Goal: Transaction & Acquisition: Purchase product/service

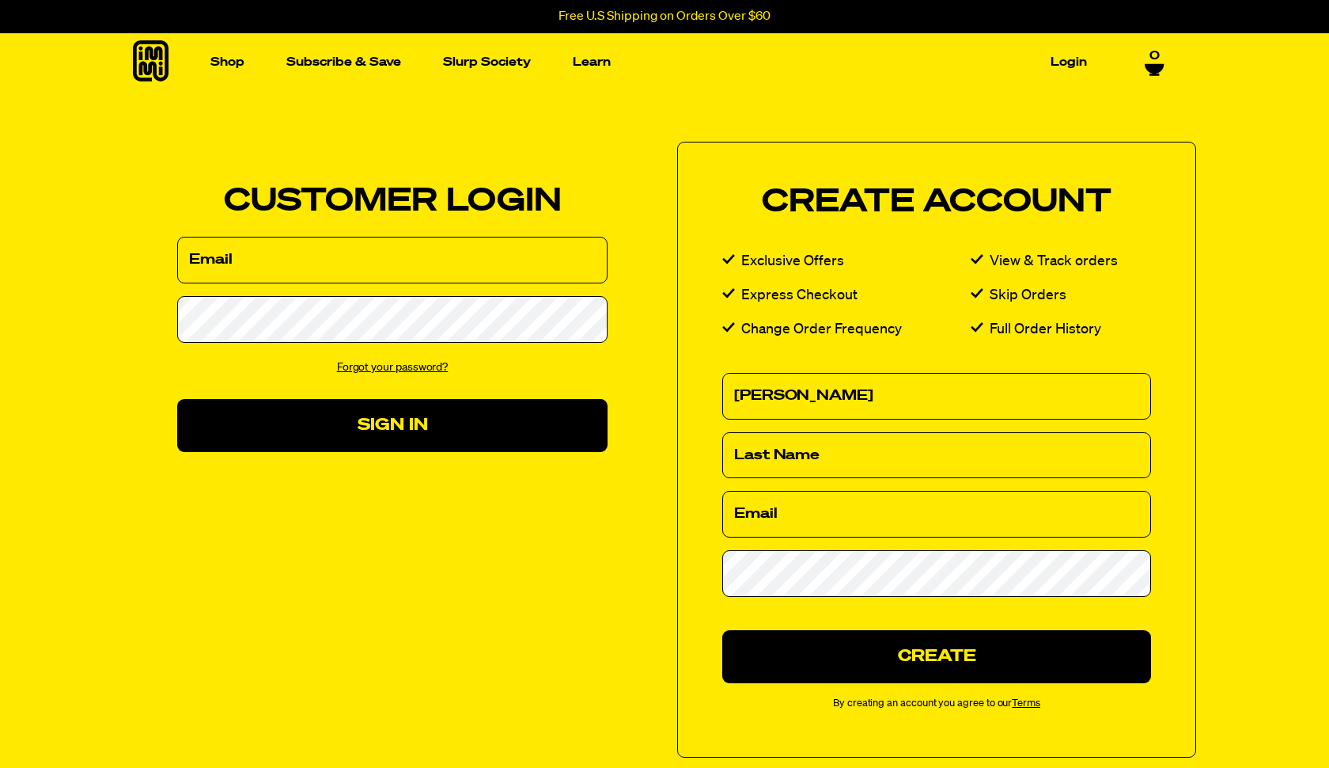
type input "Ken"
type input "Casey"
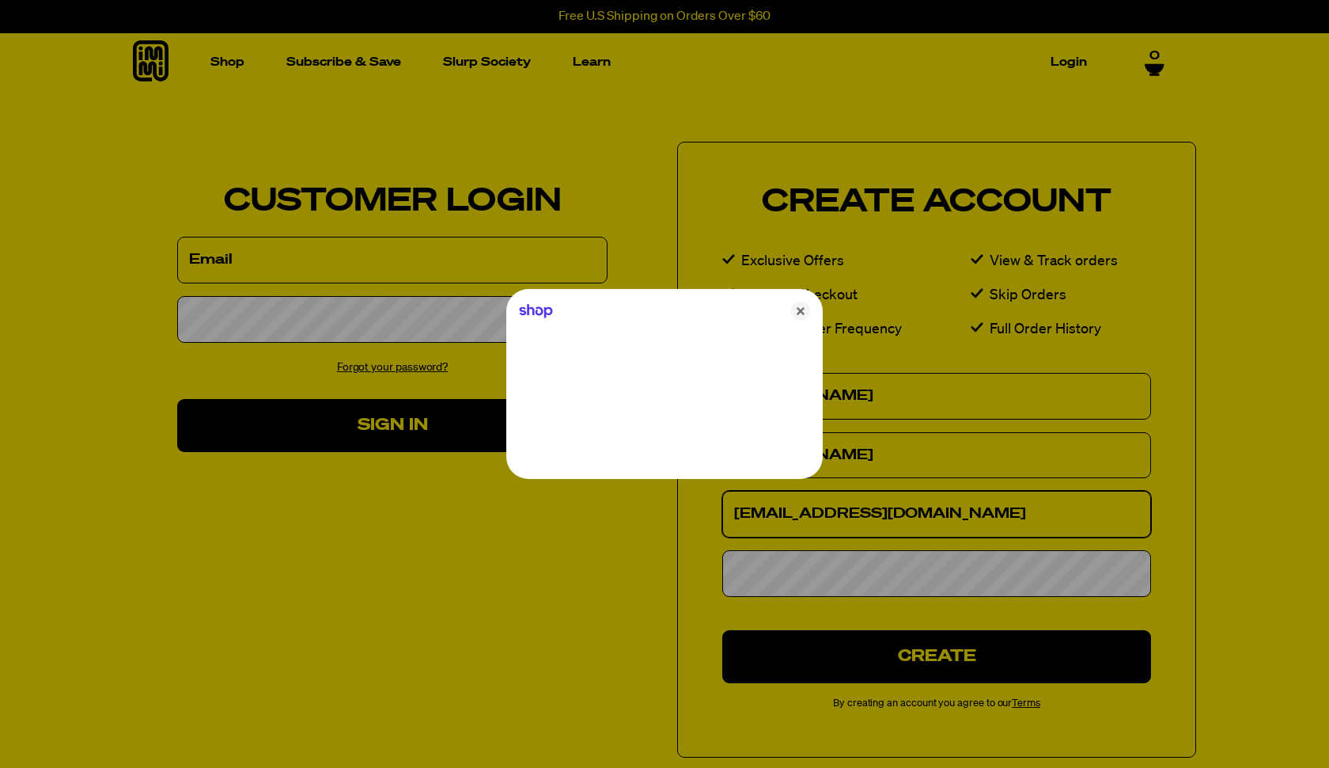
type input "kecdmg@gmail.com"
click at [799, 307] on icon "Close" at bounding box center [800, 310] width 19 height 19
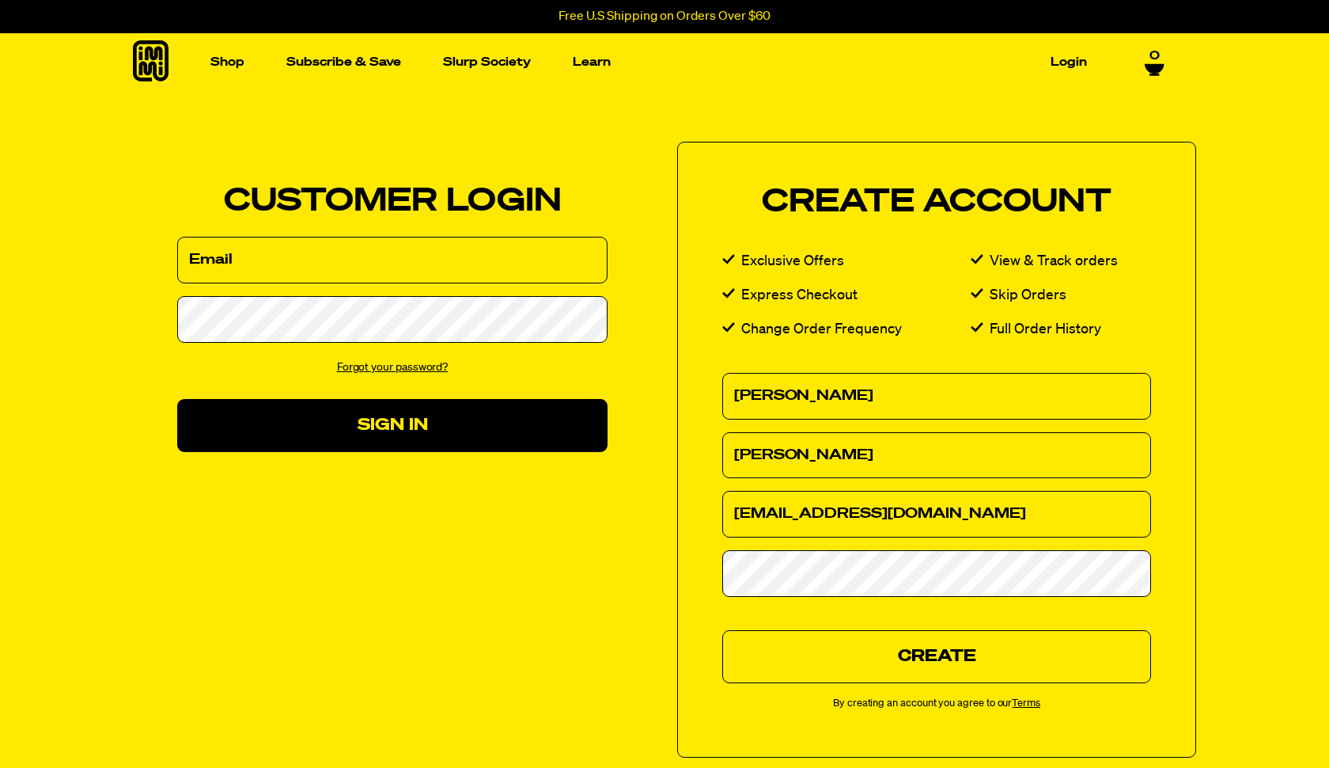
click at [949, 652] on button "Create" at bounding box center [936, 656] width 429 height 53
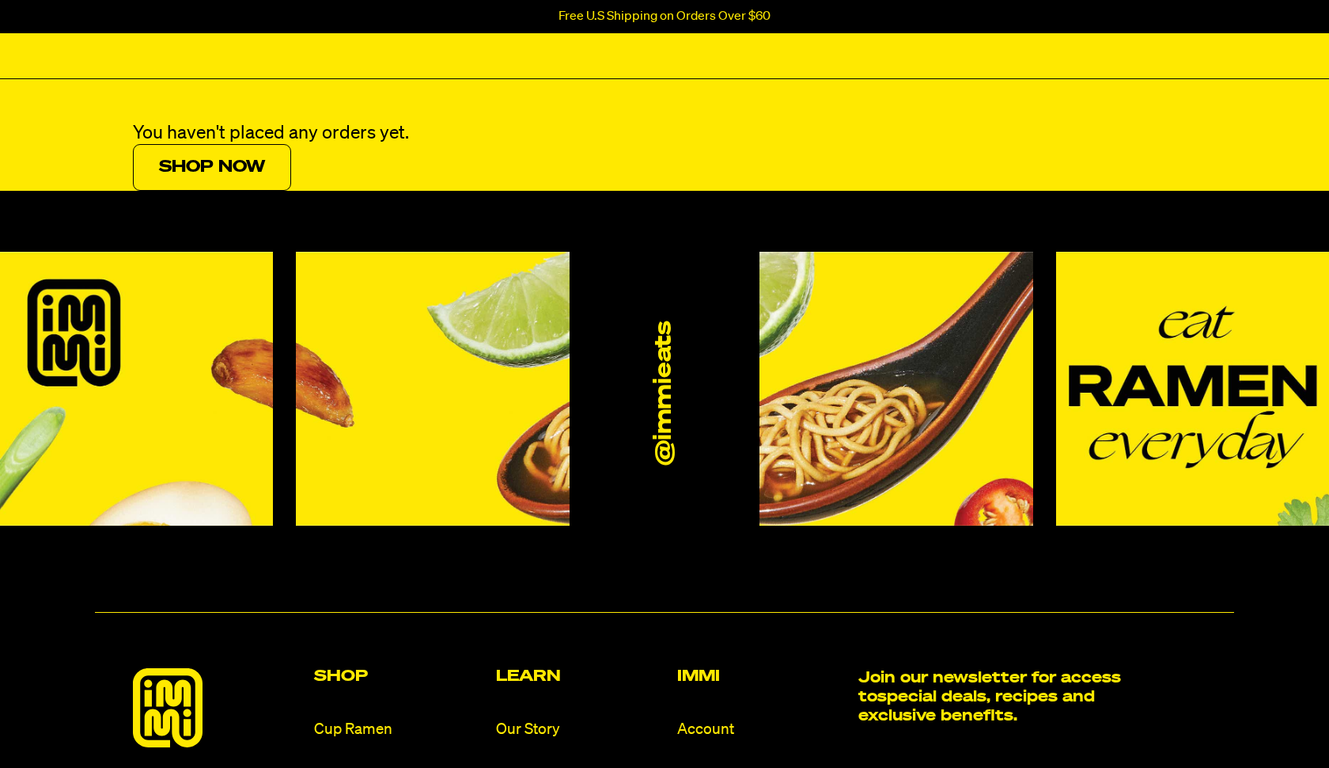
scroll to position [206, 0]
click at [241, 166] on link "Shop Now" at bounding box center [212, 167] width 158 height 47
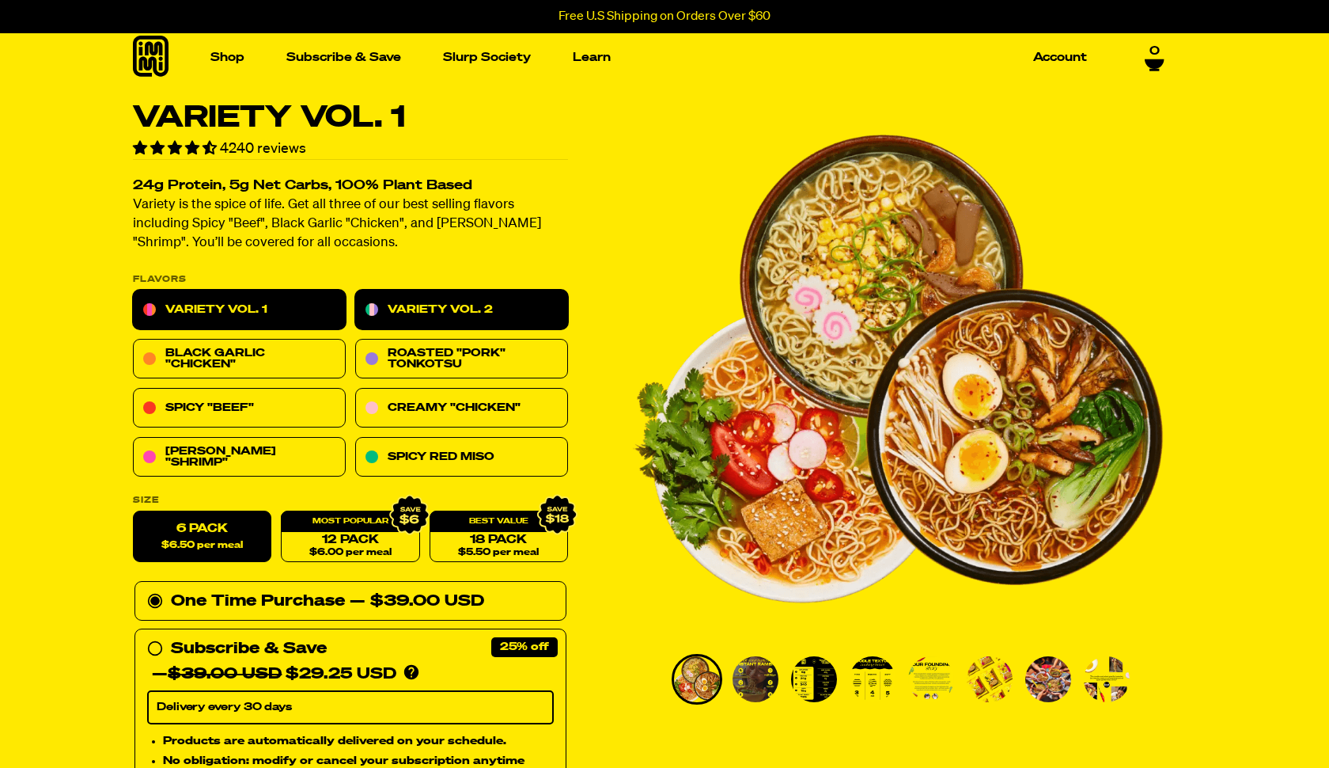
click at [425, 307] on link "Variety Vol. 2" at bounding box center [461, 310] width 213 height 40
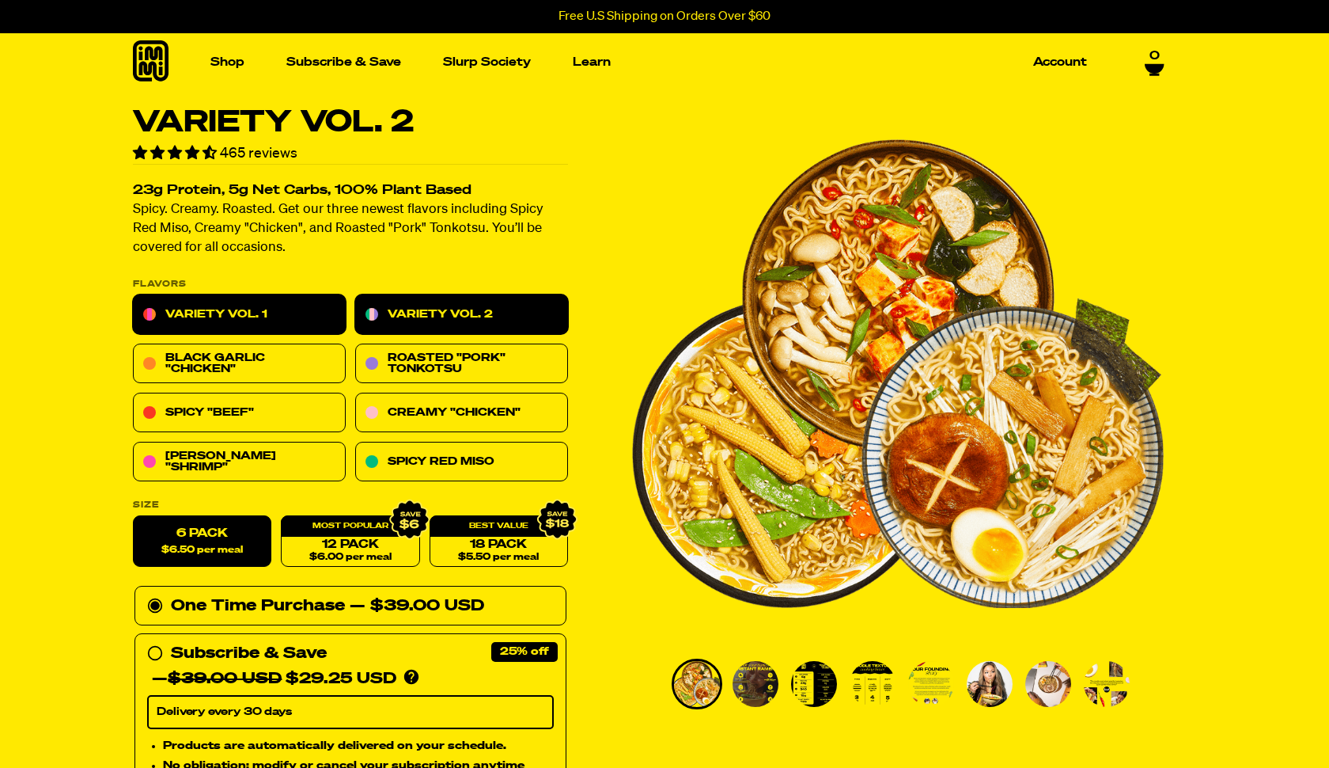
click at [203, 301] on link "Variety Vol. 1" at bounding box center [239, 315] width 213 height 40
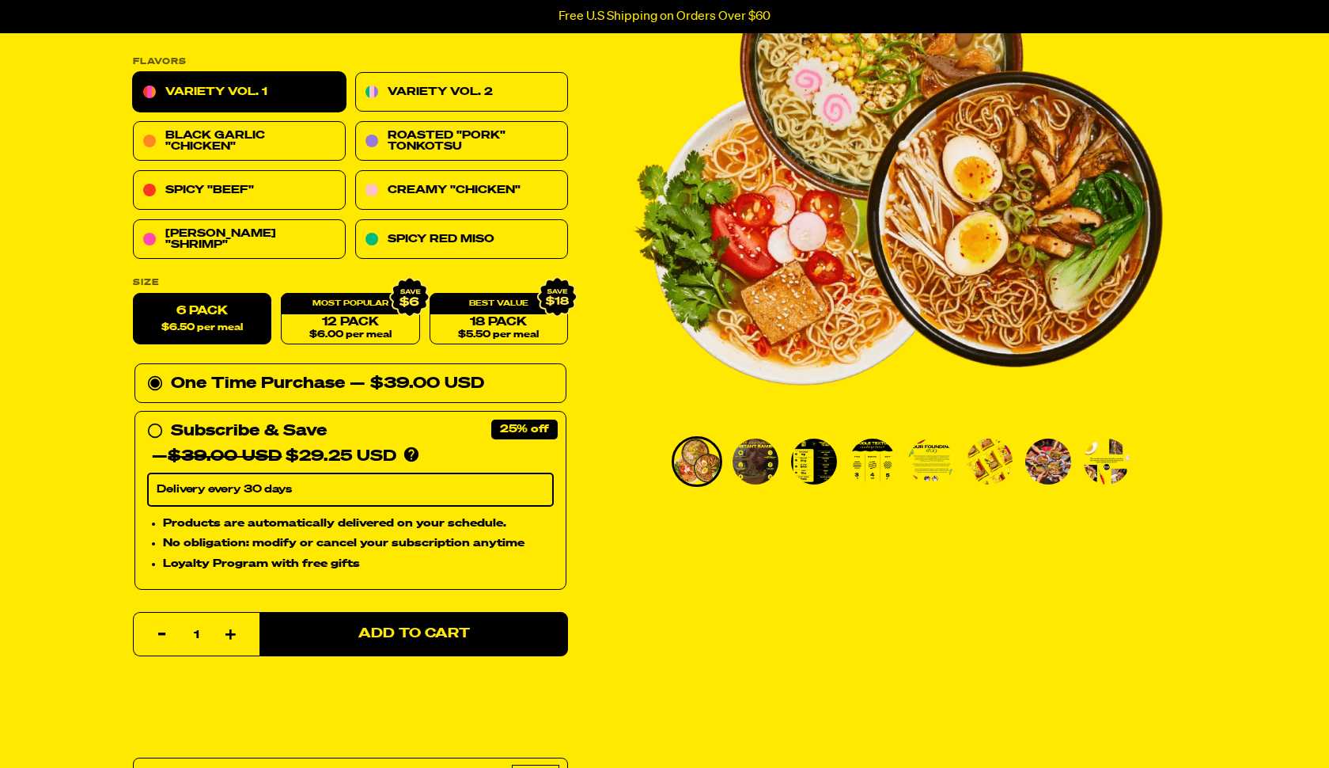
scroll to position [230, 0]
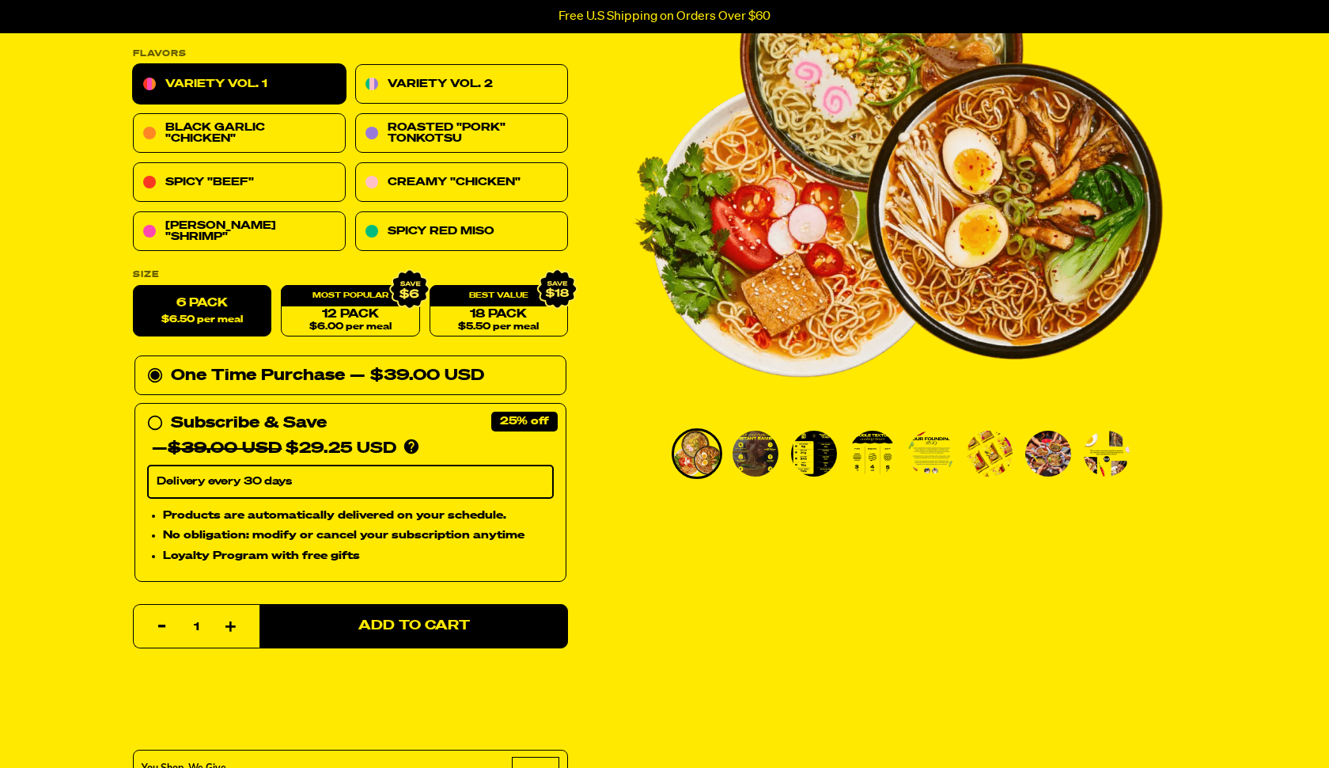
click at [158, 374] on circle at bounding box center [154, 375] width 9 height 9
click at [157, 363] on input "One Time Purchase — $39.00 USD" at bounding box center [152, 363] width 10 height 0
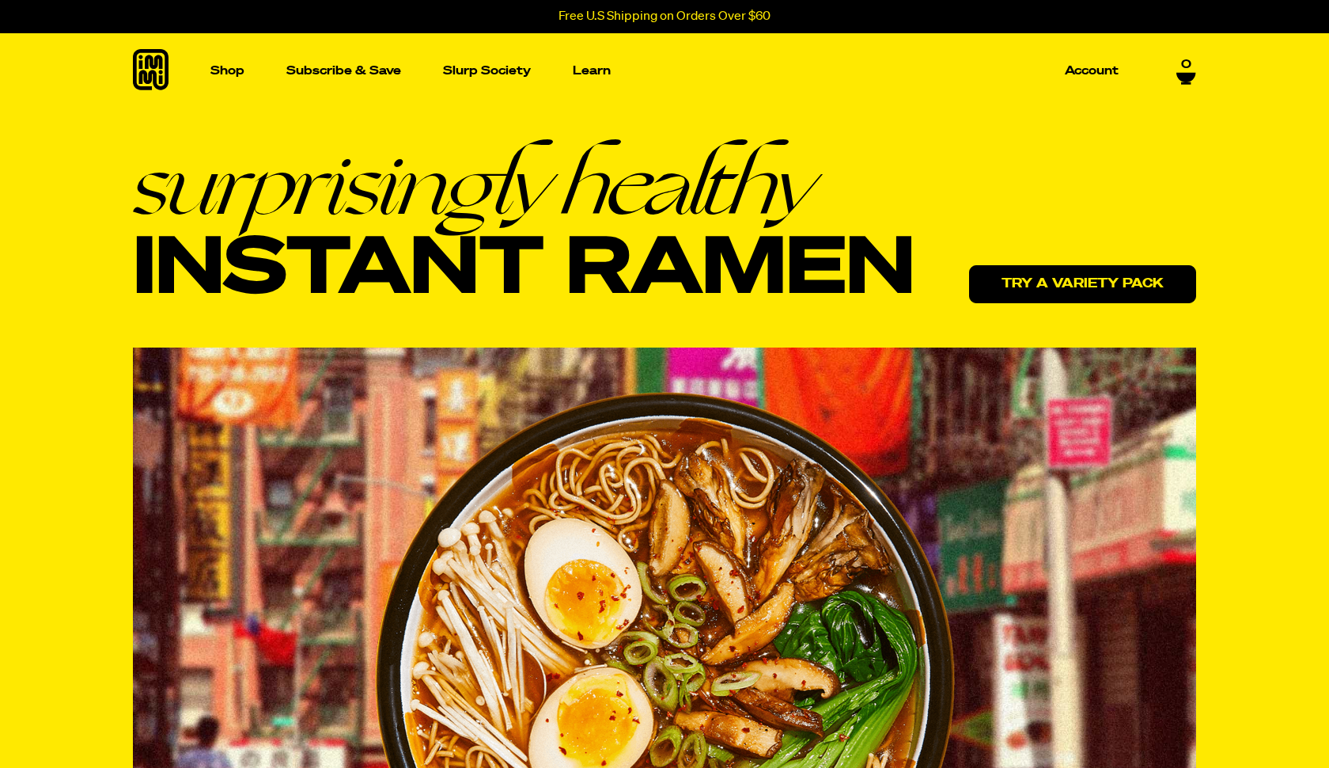
click at [1117, 281] on link "Try a variety pack" at bounding box center [1082, 284] width 227 height 38
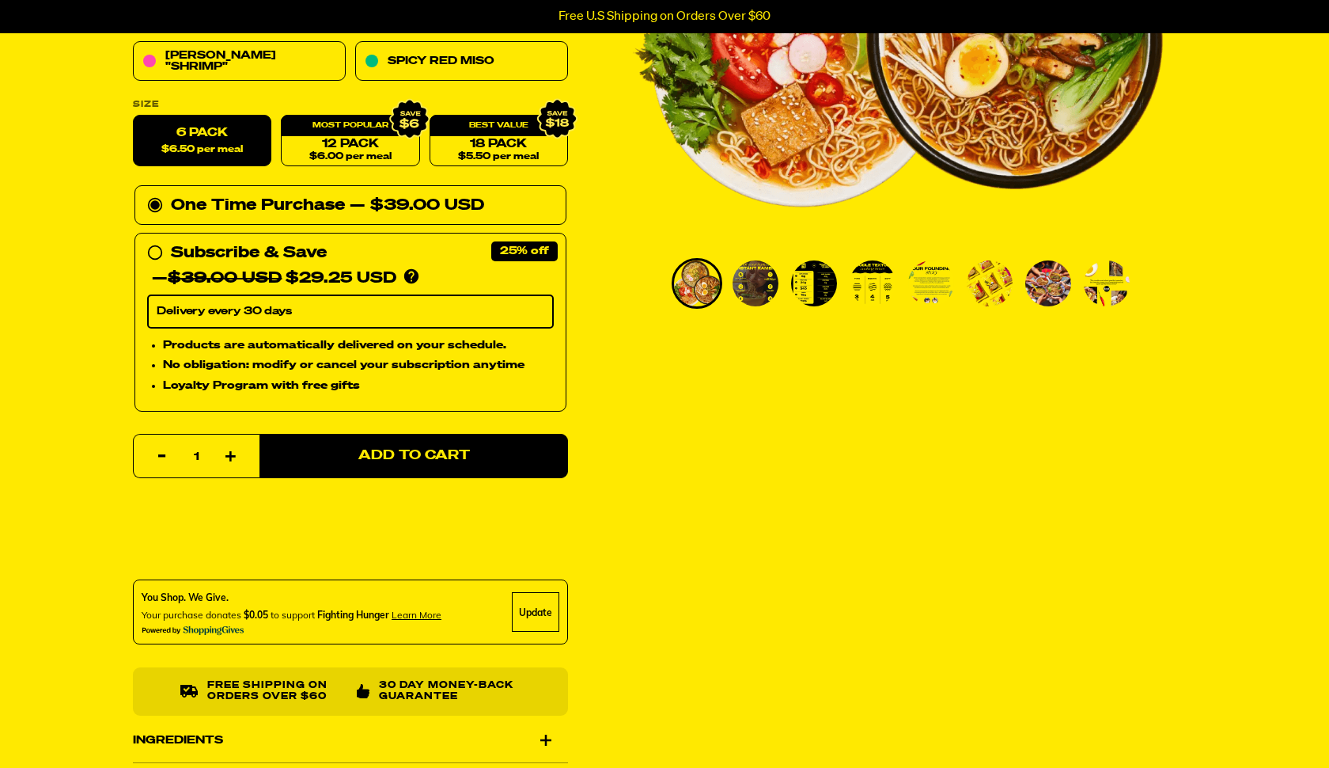
scroll to position [392, 0]
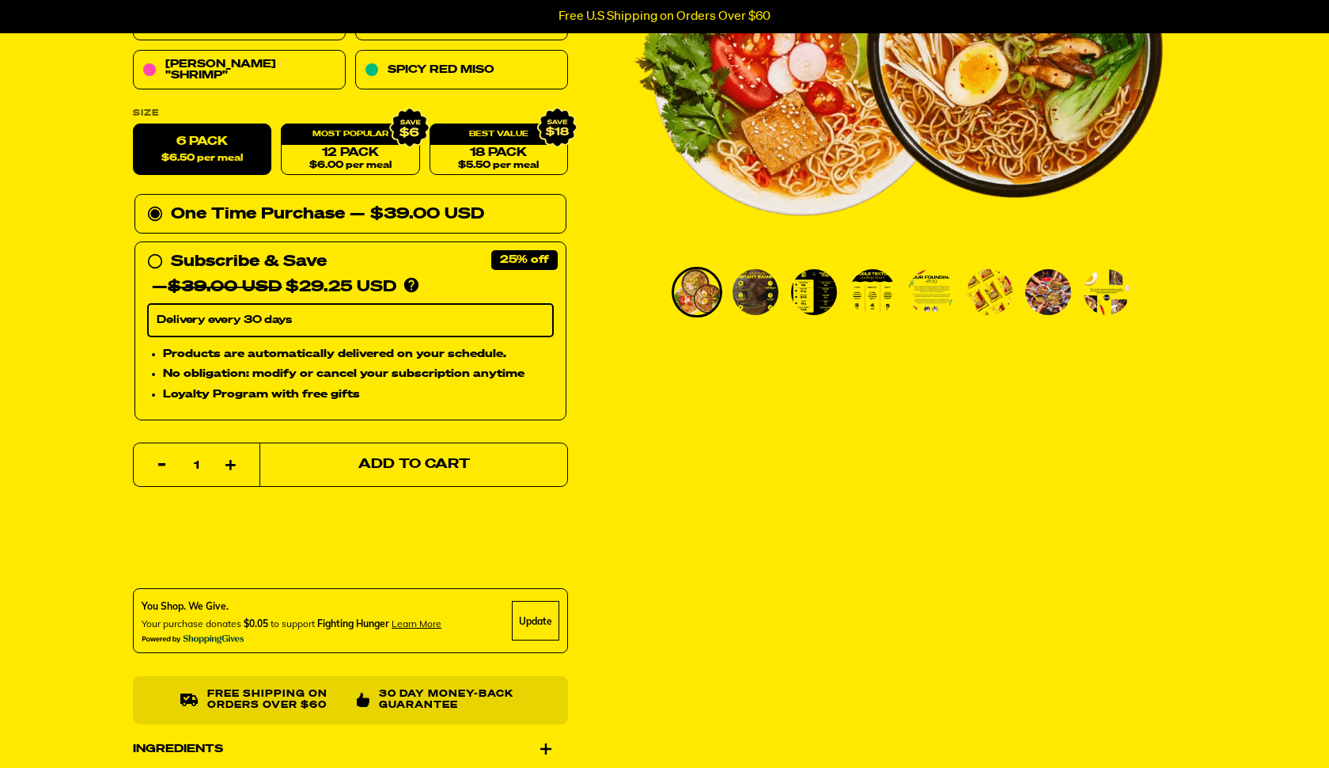
click at [382, 458] on span "Add to Cart" at bounding box center [414, 464] width 112 height 13
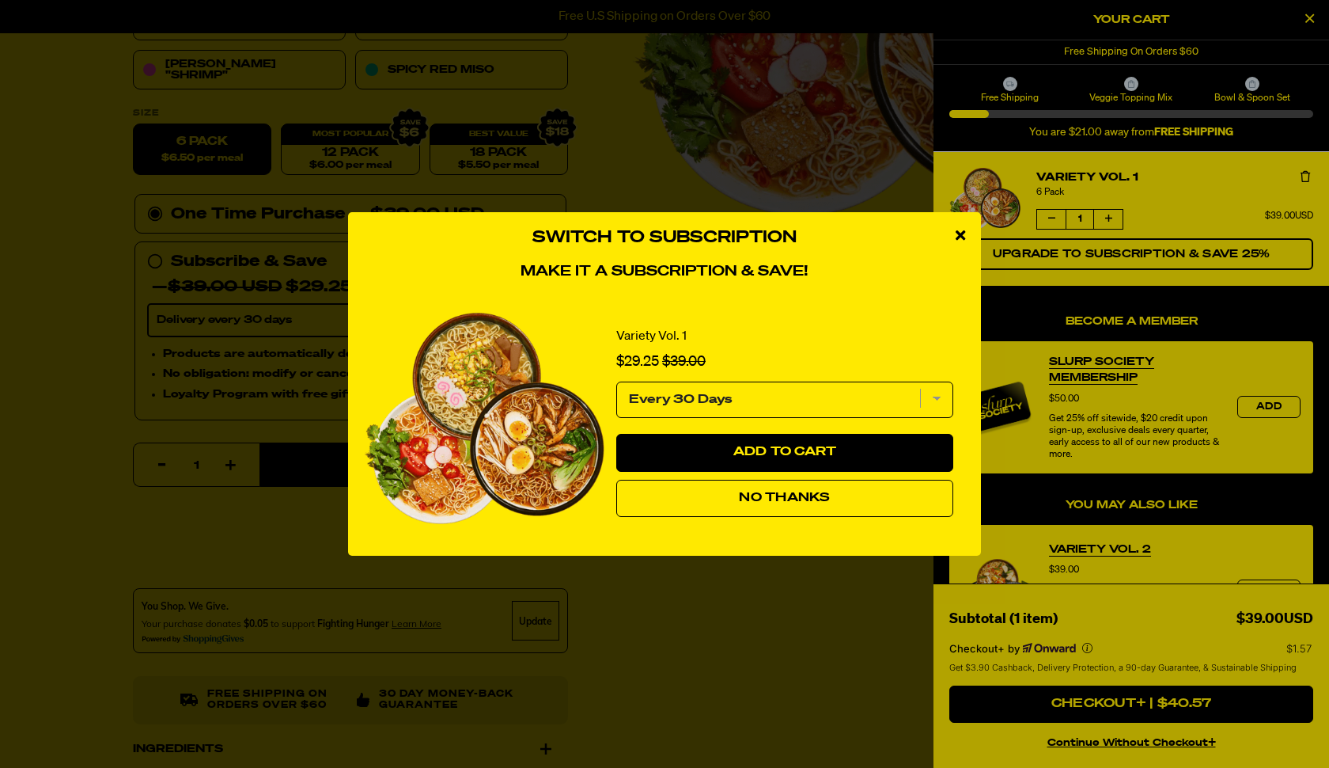
click at [778, 501] on span "No Thanks" at bounding box center [784, 497] width 91 height 13
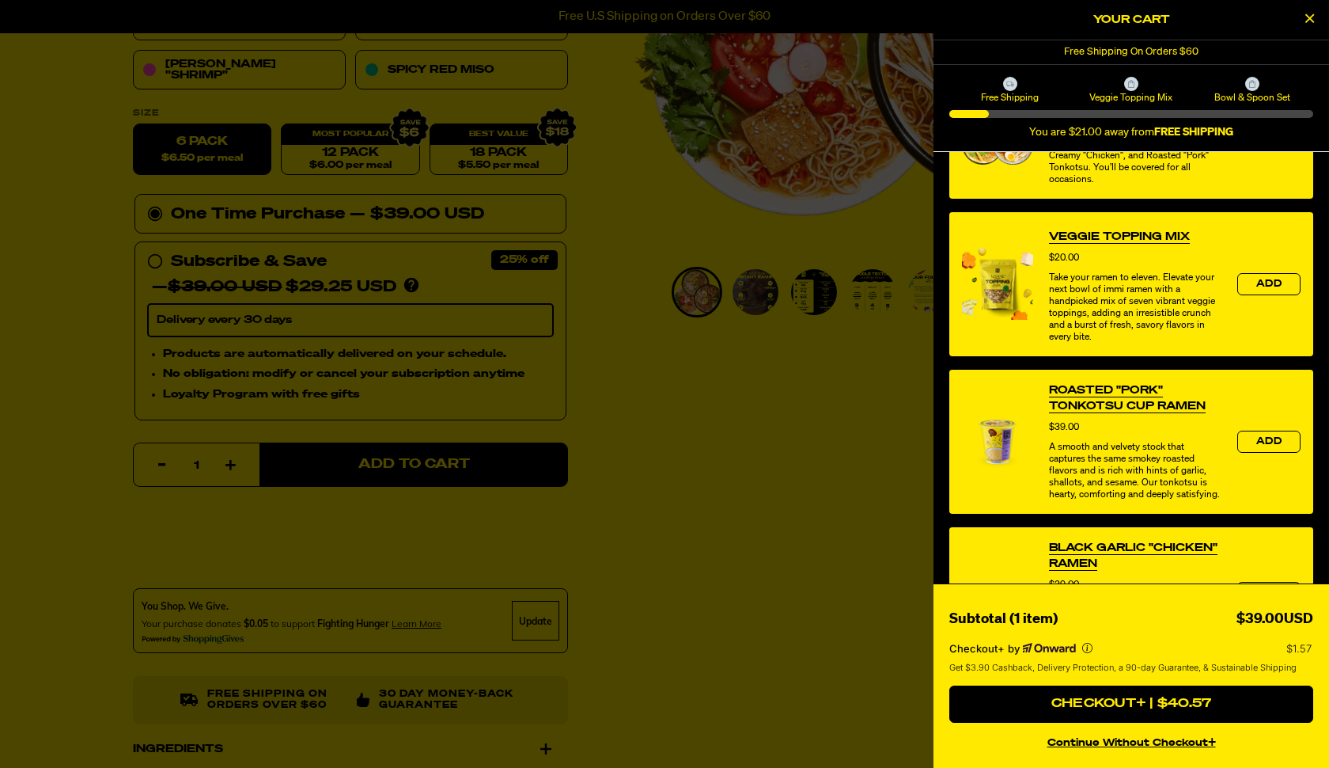
scroll to position [459, 0]
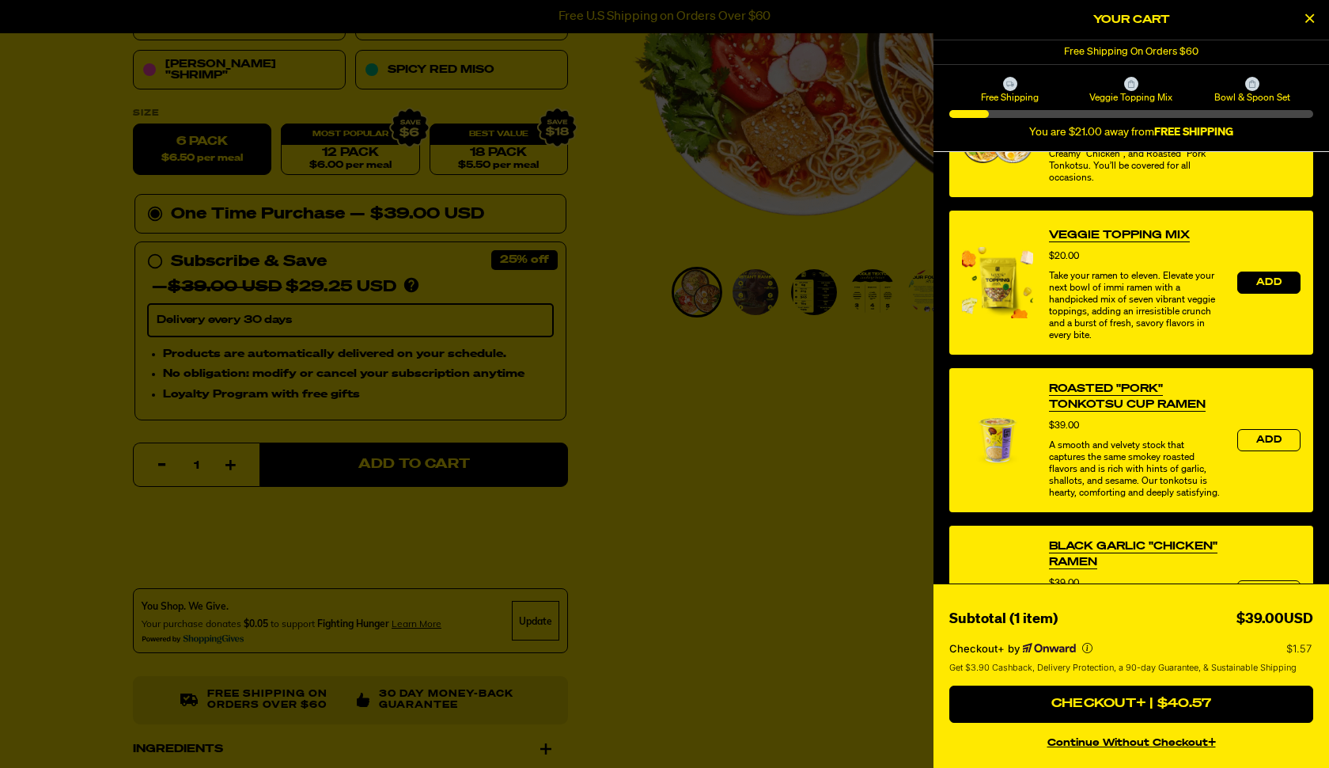
click at [1275, 279] on span "Add" at bounding box center [1269, 282] width 25 height 9
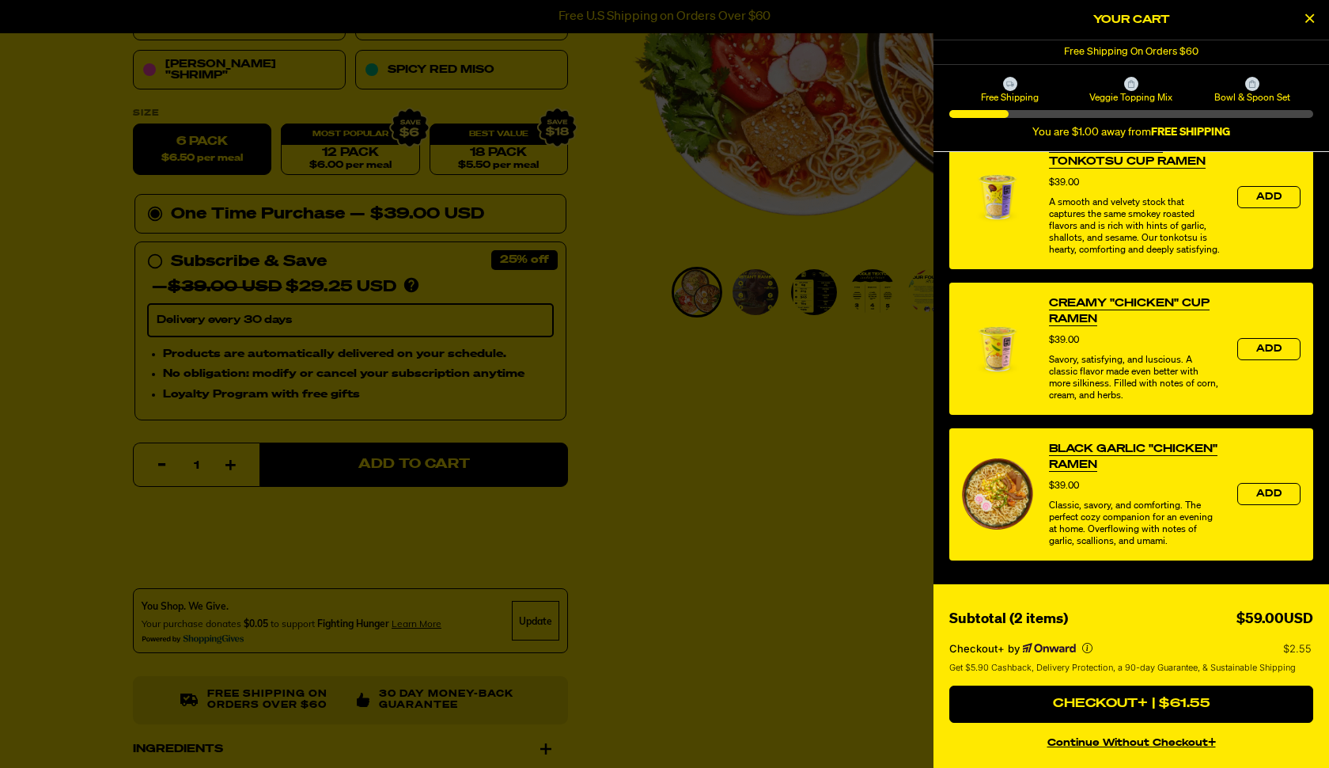
scroll to position [686, 0]
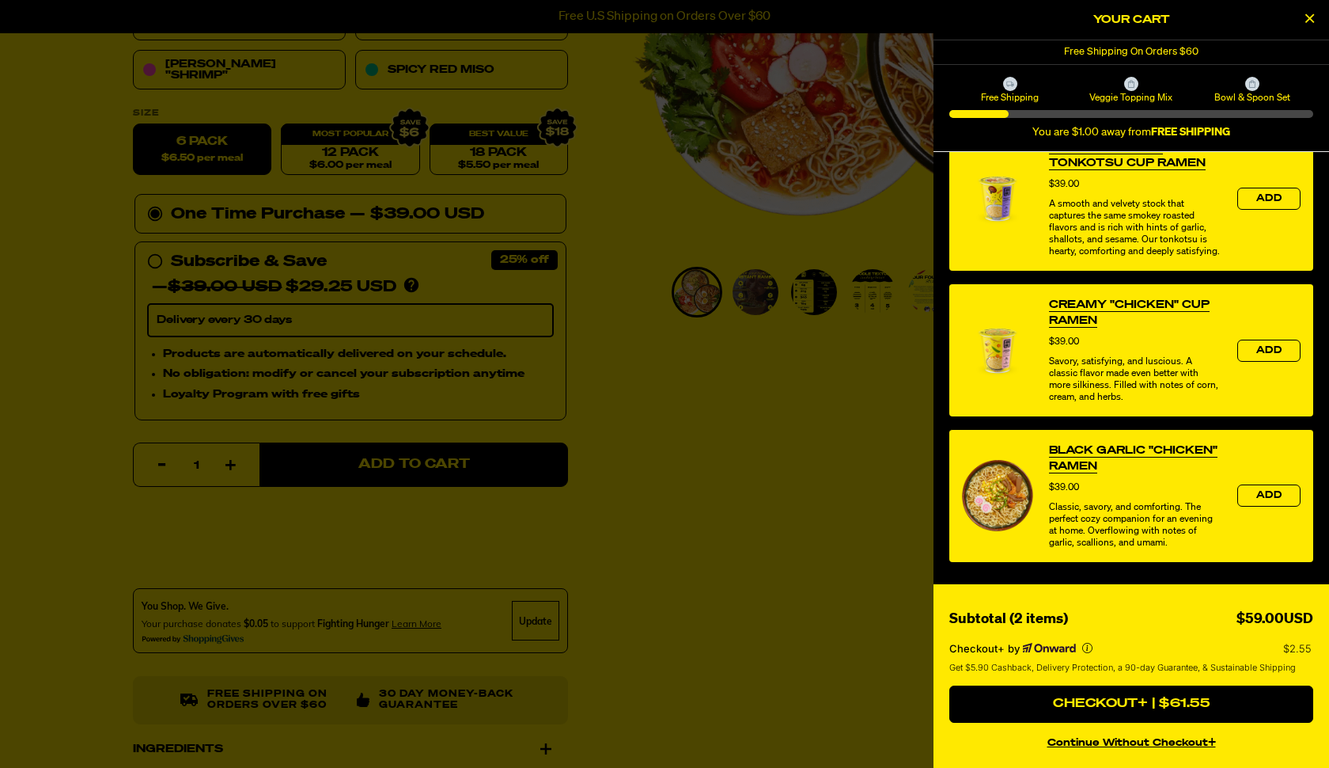
click at [1103, 743] on button "continue without Checkout+" at bounding box center [1132, 740] width 364 height 23
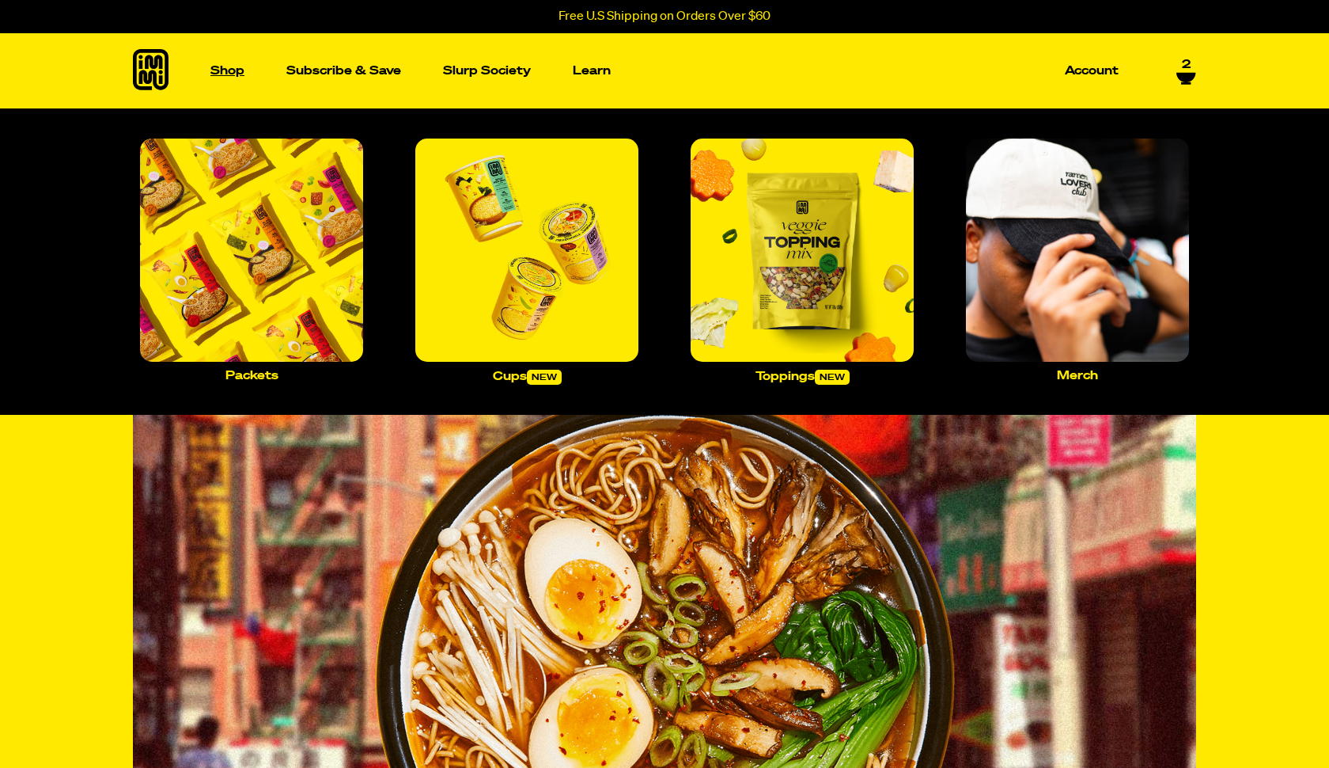
click at [217, 72] on p "Shop" at bounding box center [227, 71] width 34 height 12
click at [224, 70] on p "Shop" at bounding box center [227, 71] width 34 height 12
click at [256, 379] on p "Packets" at bounding box center [252, 376] width 53 height 12
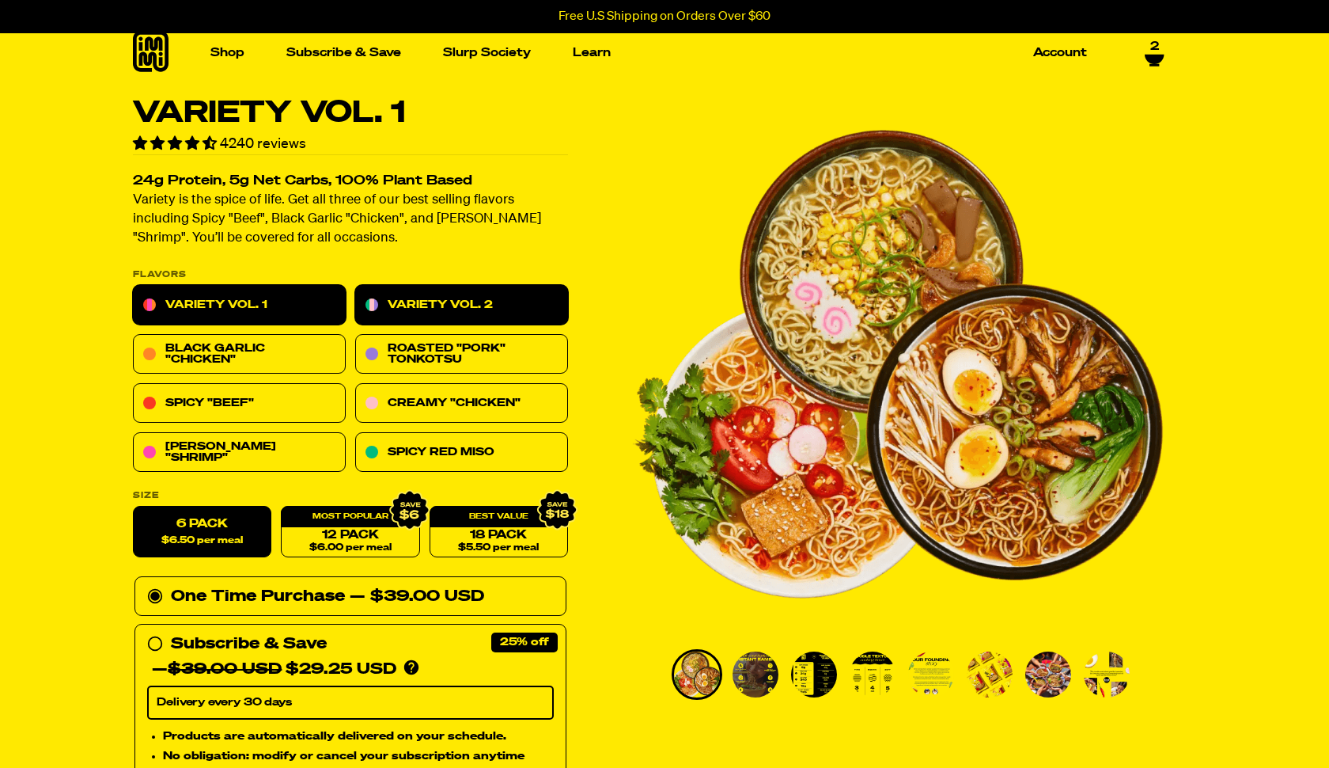
click at [437, 298] on link "Variety Vol. 2" at bounding box center [461, 306] width 213 height 40
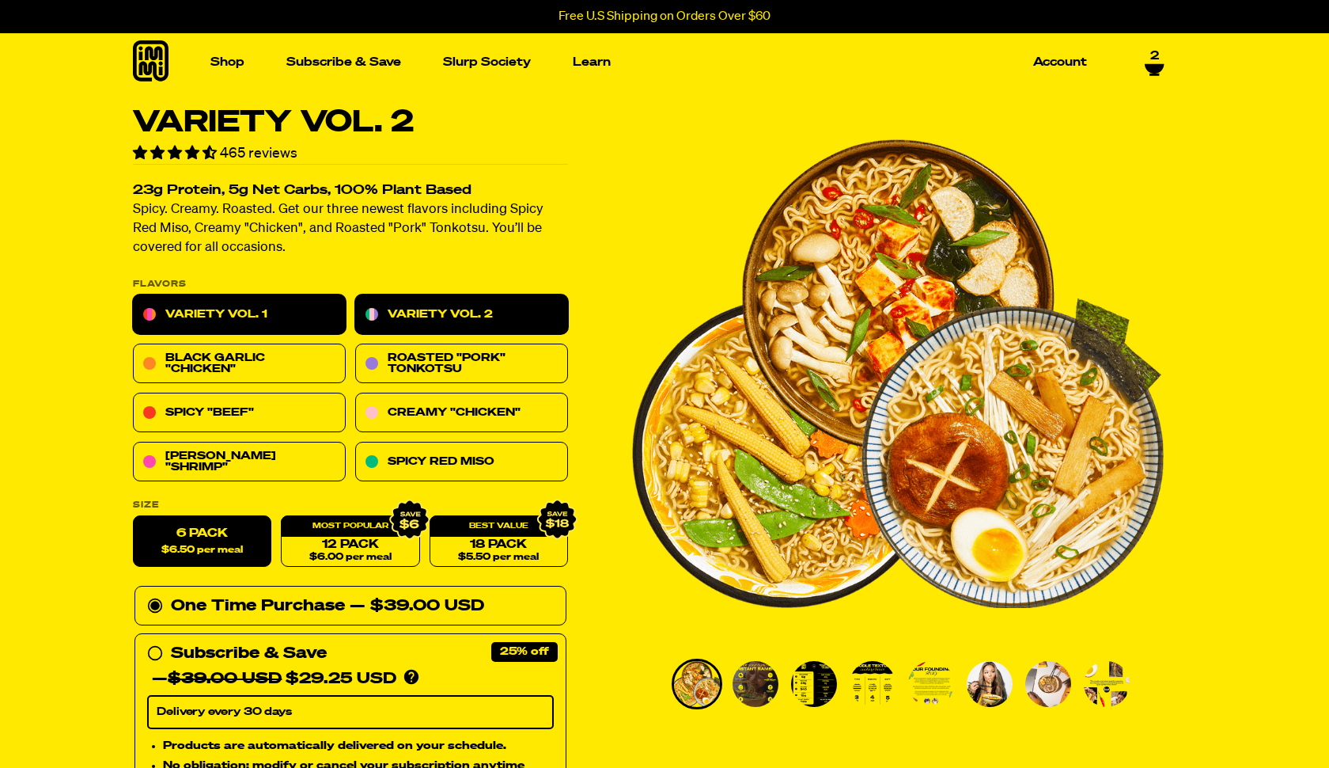
click at [240, 301] on link "Variety Vol. 1" at bounding box center [239, 315] width 213 height 40
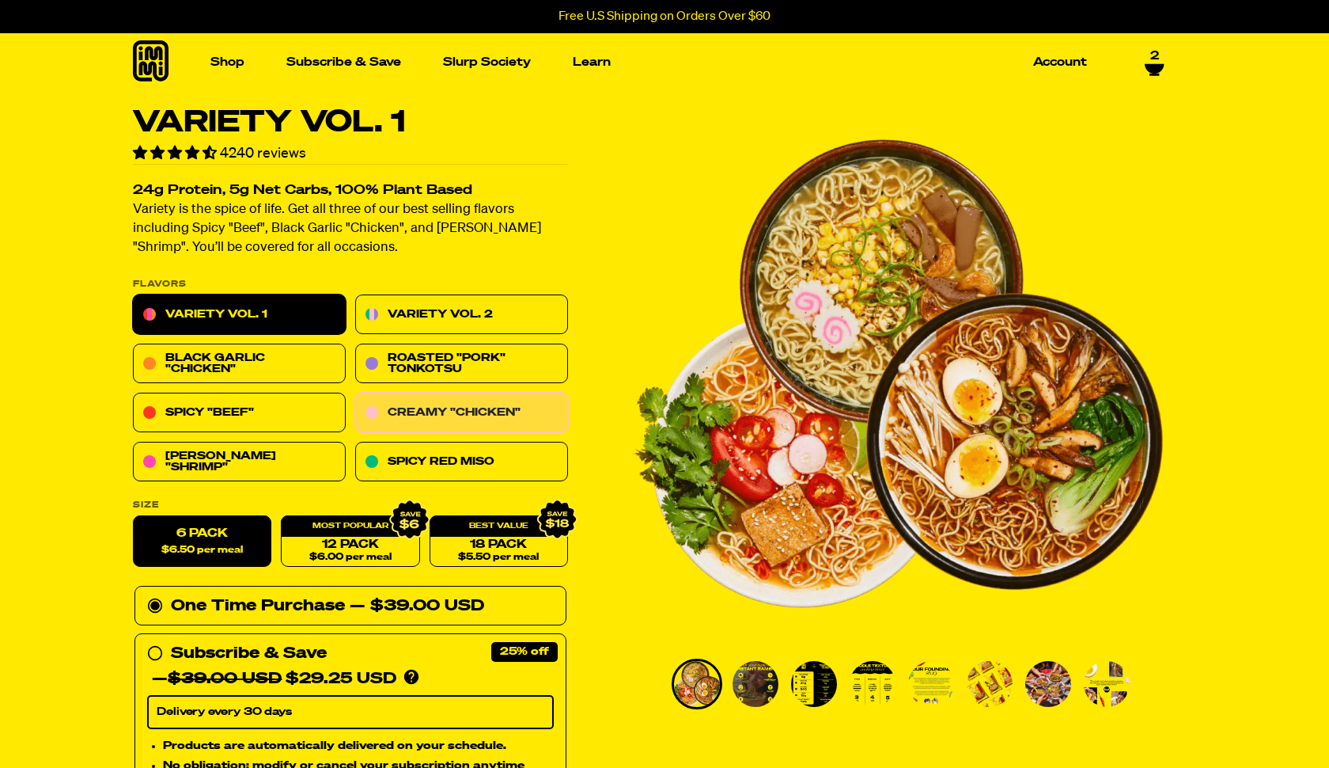
click at [421, 407] on link "Creamy "Chicken"" at bounding box center [461, 413] width 213 height 40
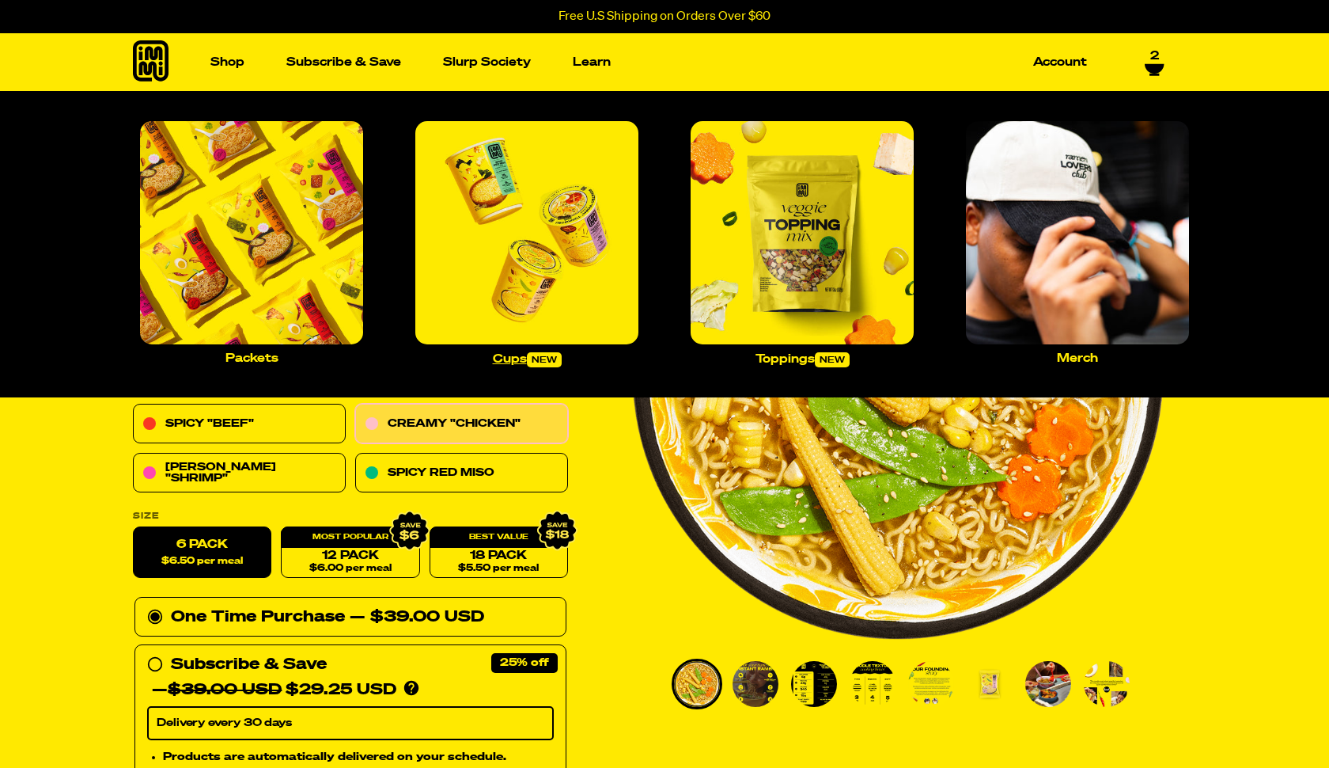
click at [483, 214] on img "Main navigation" at bounding box center [526, 232] width 223 height 223
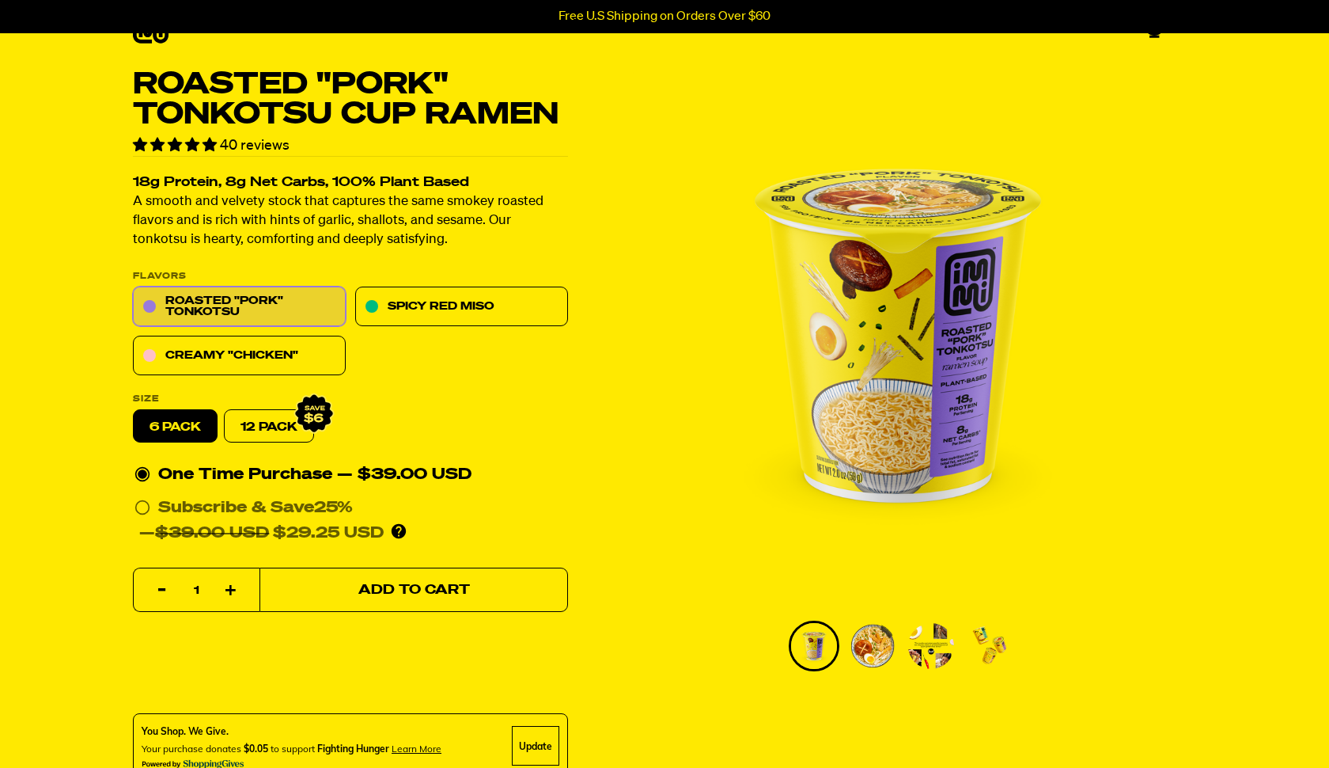
scroll to position [31, 0]
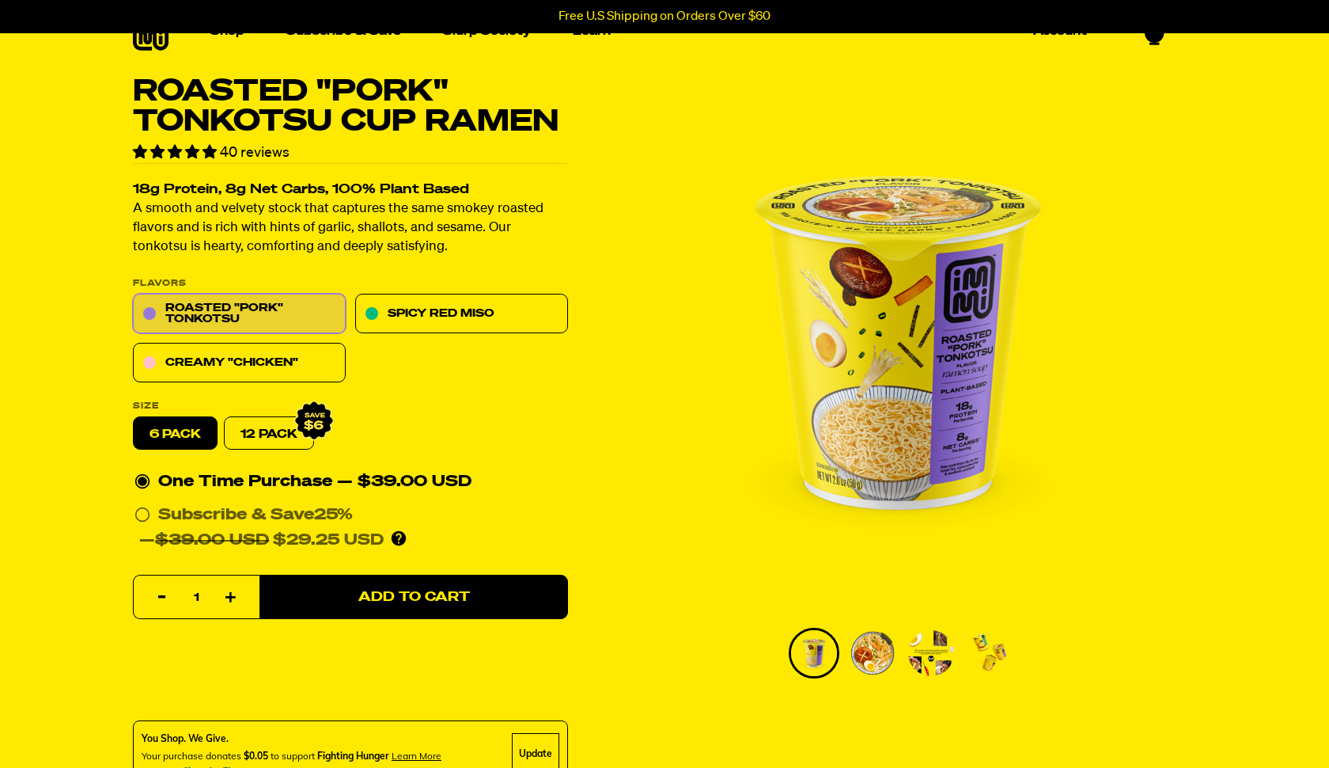
click at [867, 660] on img "Go to slide 2" at bounding box center [873, 653] width 46 height 46
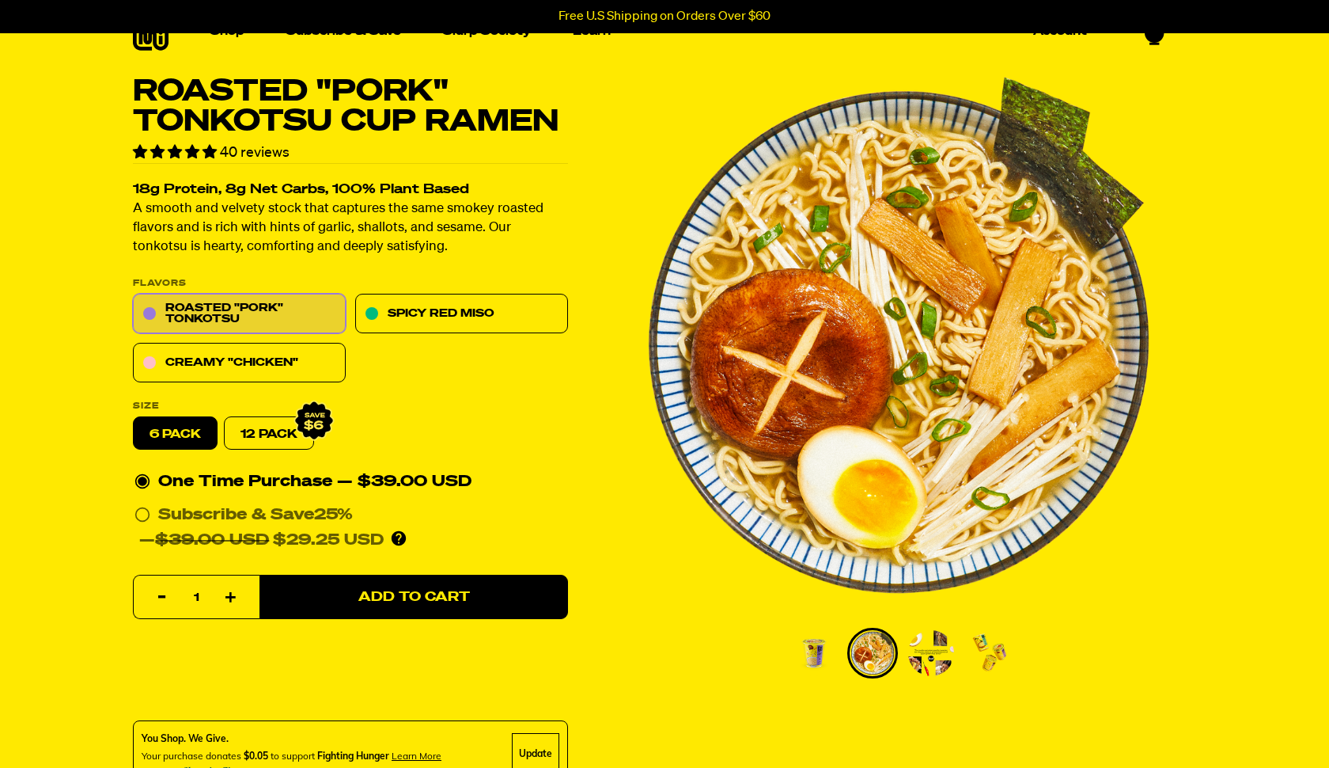
click at [923, 658] on img "Go to slide 3" at bounding box center [931, 653] width 46 height 46
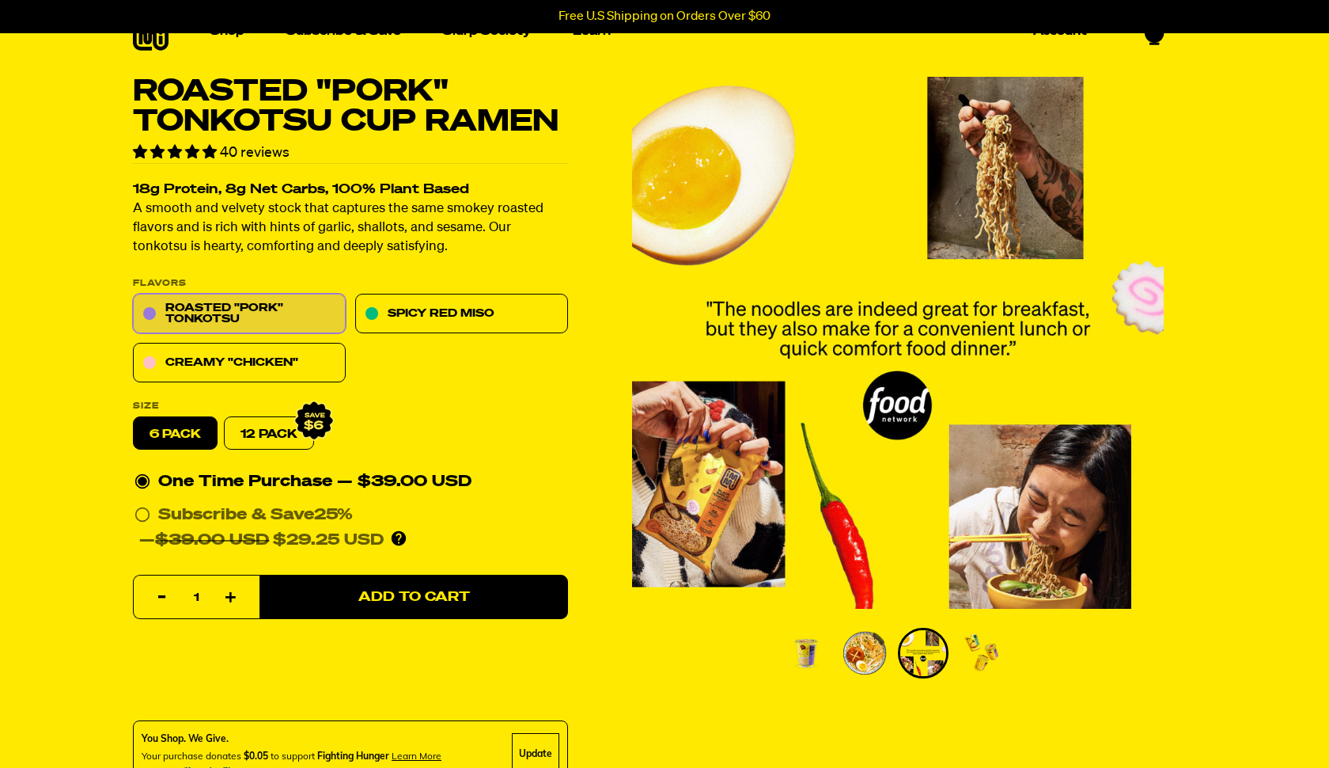
click at [974, 658] on img "Go to slide 4" at bounding box center [982, 653] width 46 height 46
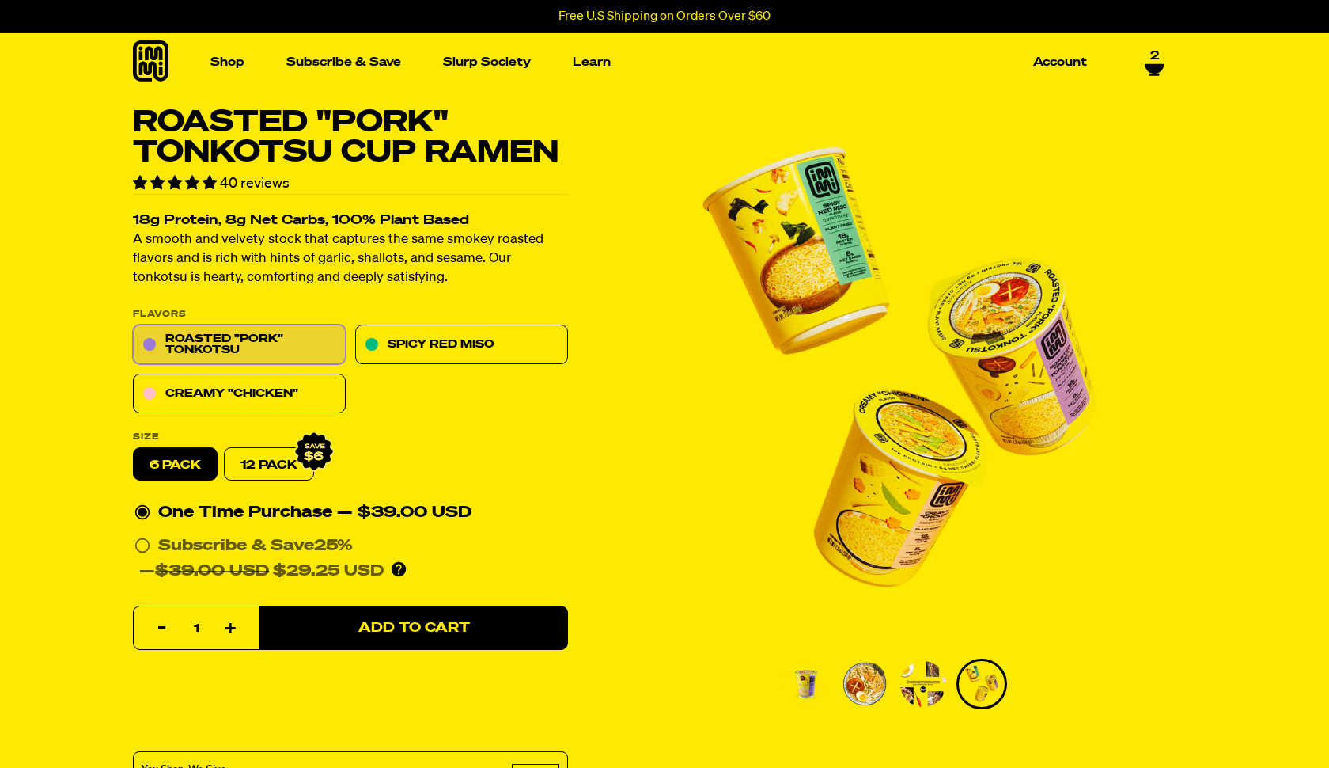
scroll to position [0, 0]
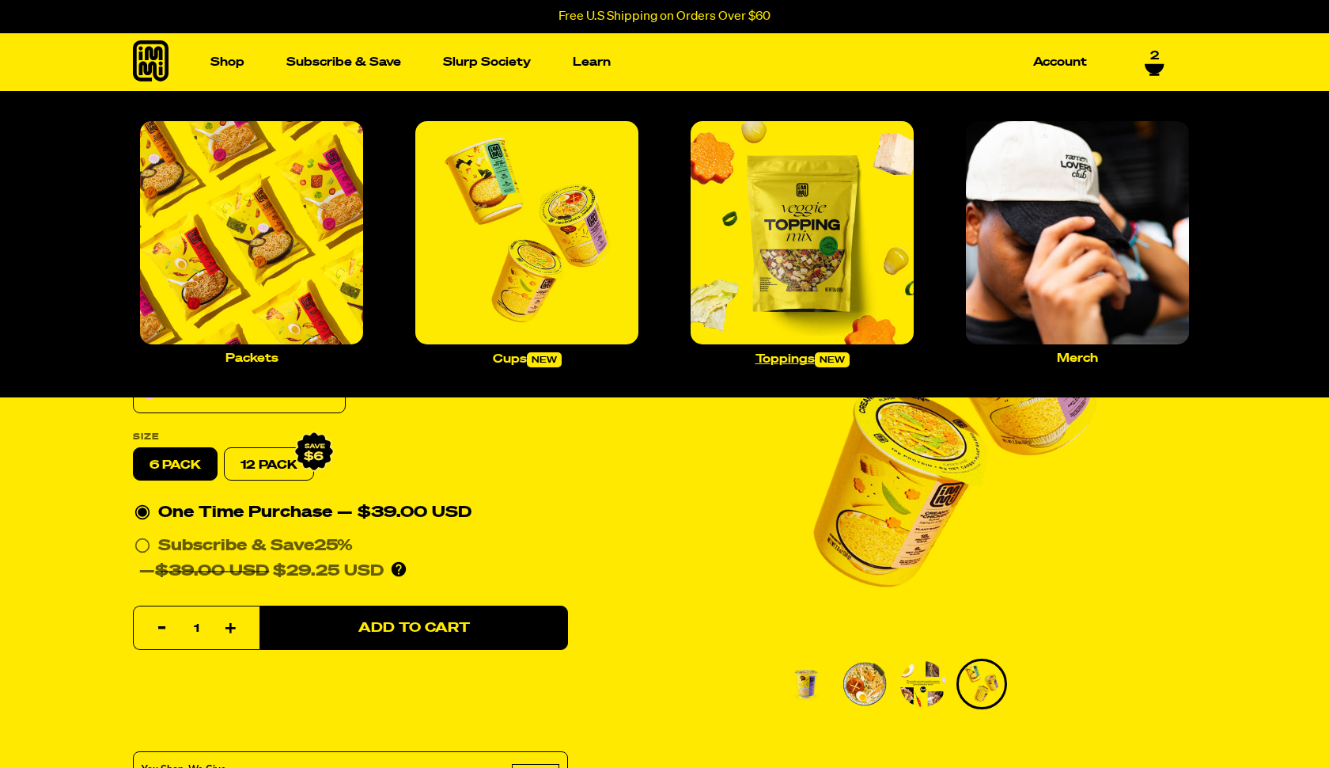
click at [820, 264] on img "Main navigation" at bounding box center [802, 232] width 223 height 223
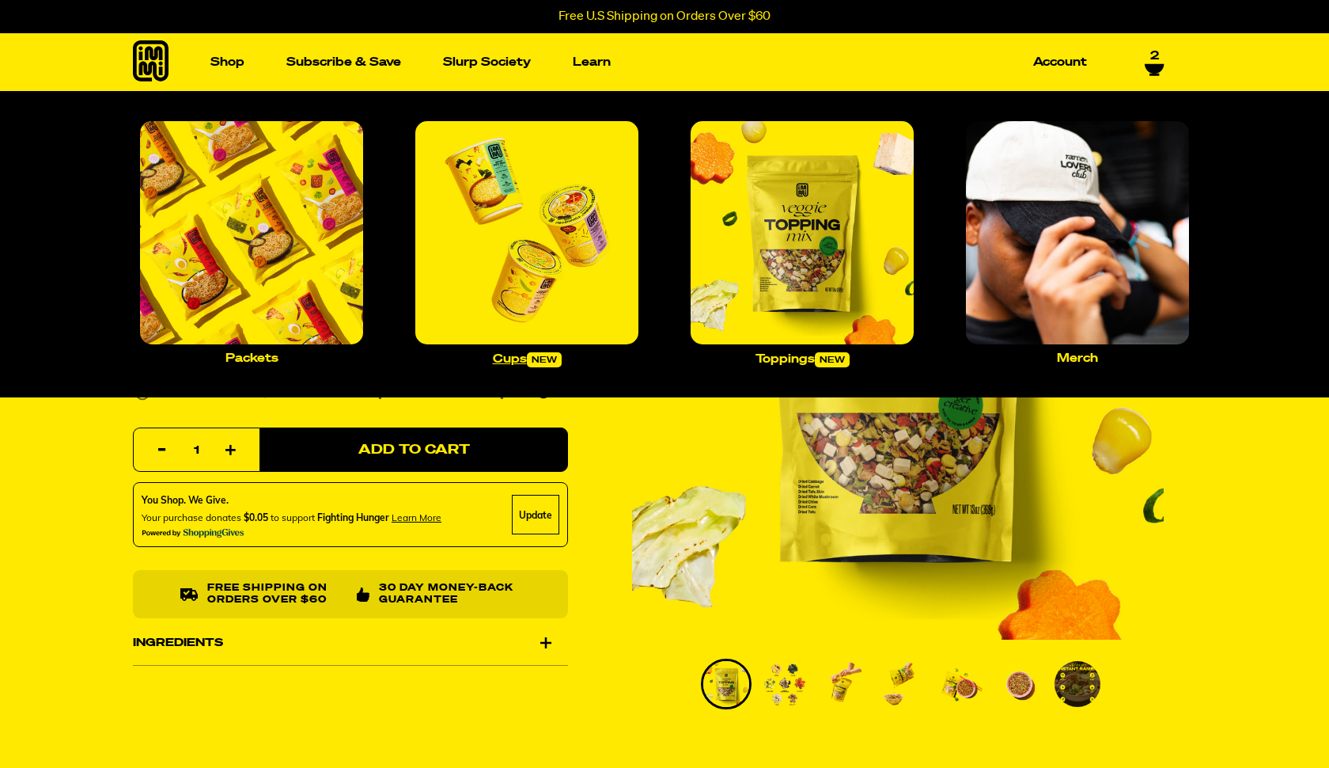
click at [496, 272] on img "Main navigation" at bounding box center [526, 232] width 223 height 223
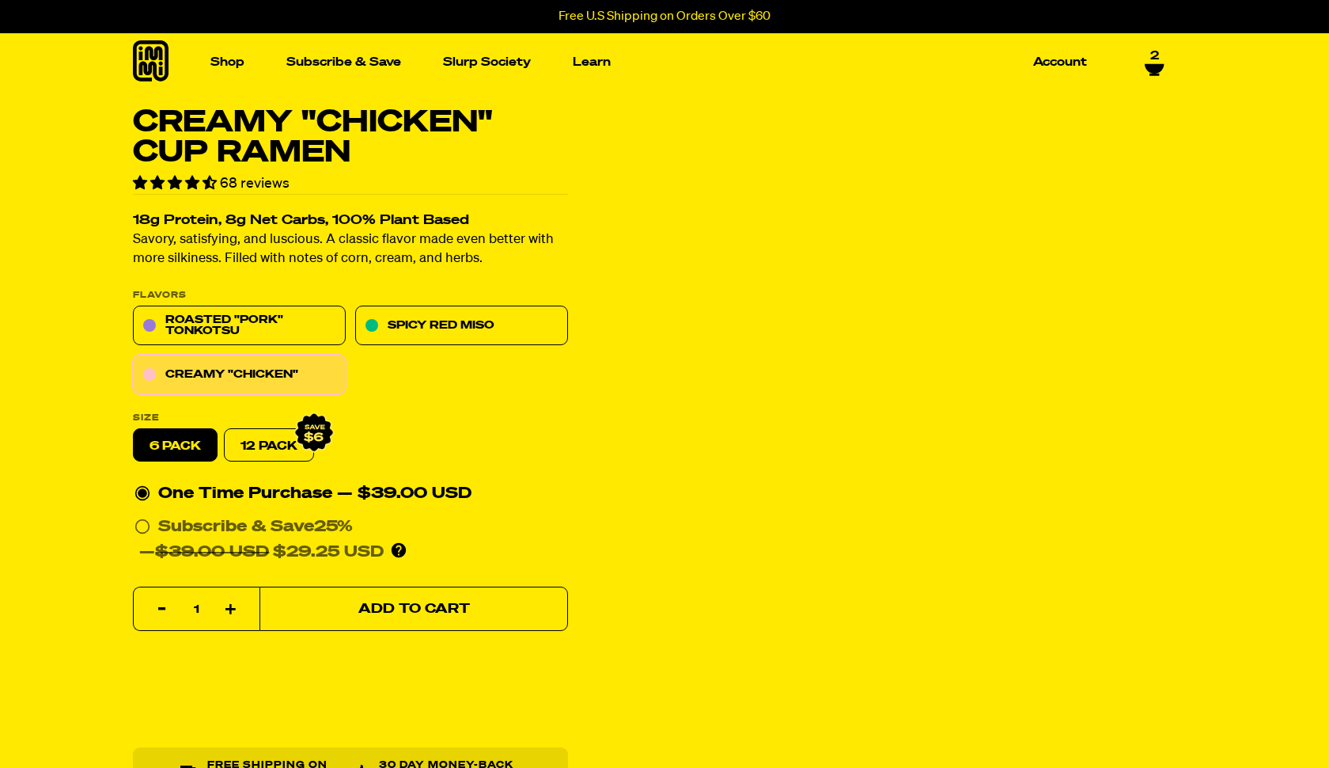
click at [402, 611] on span "Add to Cart" at bounding box center [414, 608] width 112 height 13
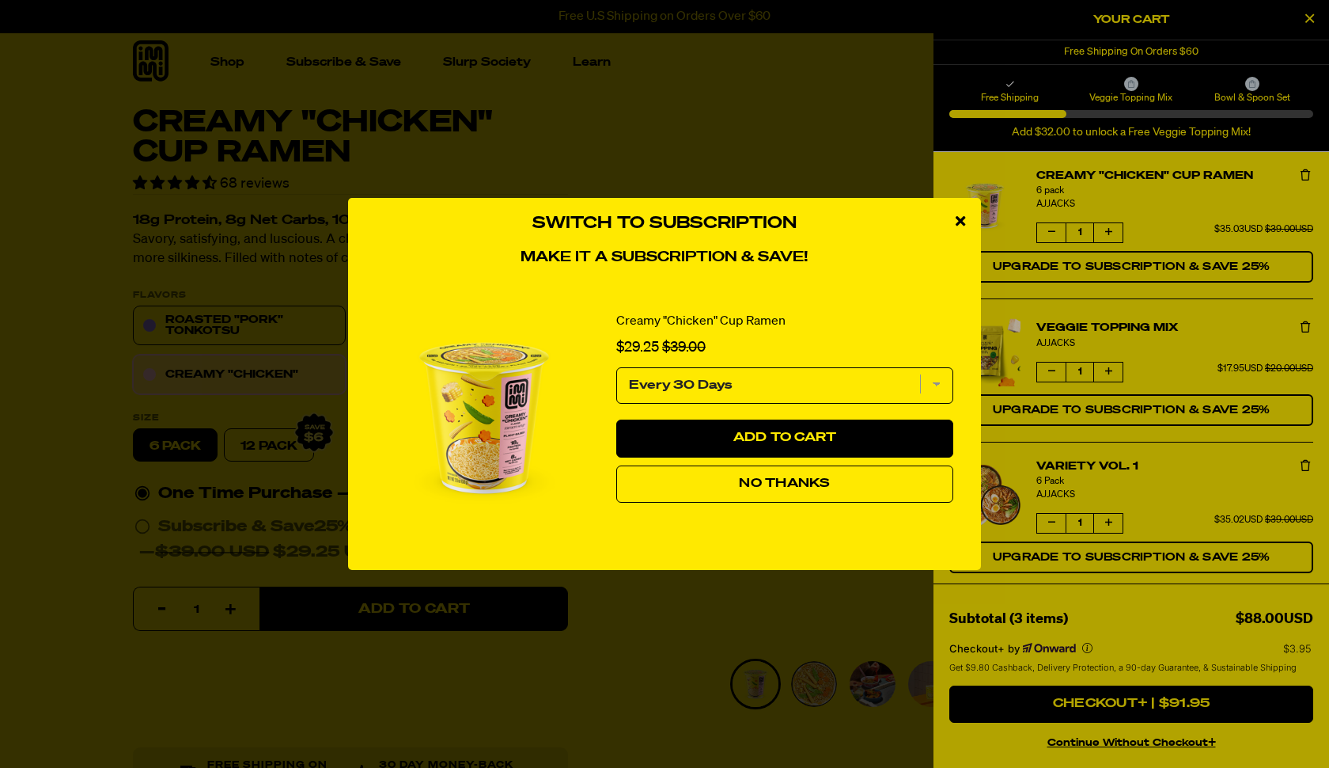
click at [793, 481] on span "No Thanks" at bounding box center [784, 483] width 91 height 13
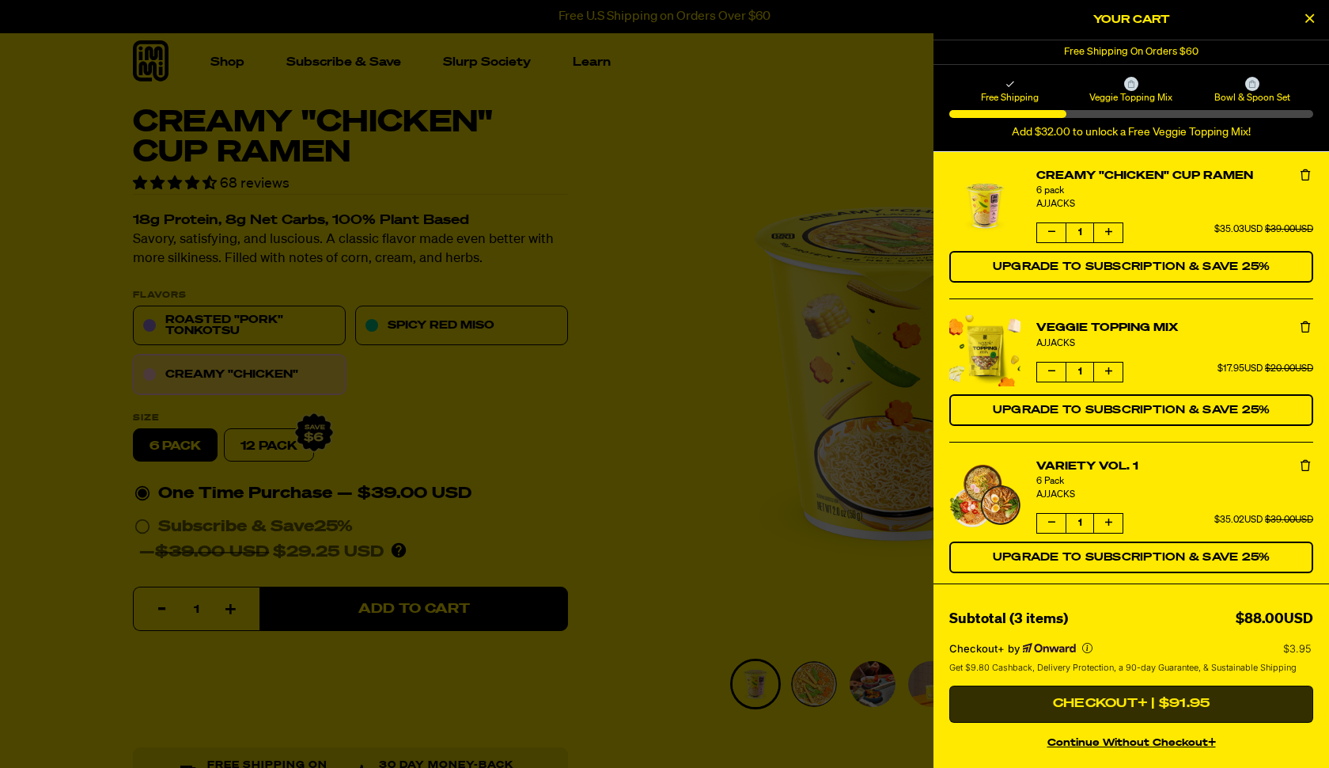
click at [1099, 699] on button "Checkout+ | $91.95" at bounding box center [1132, 704] width 364 height 38
